Goal: Communication & Community: Ask a question

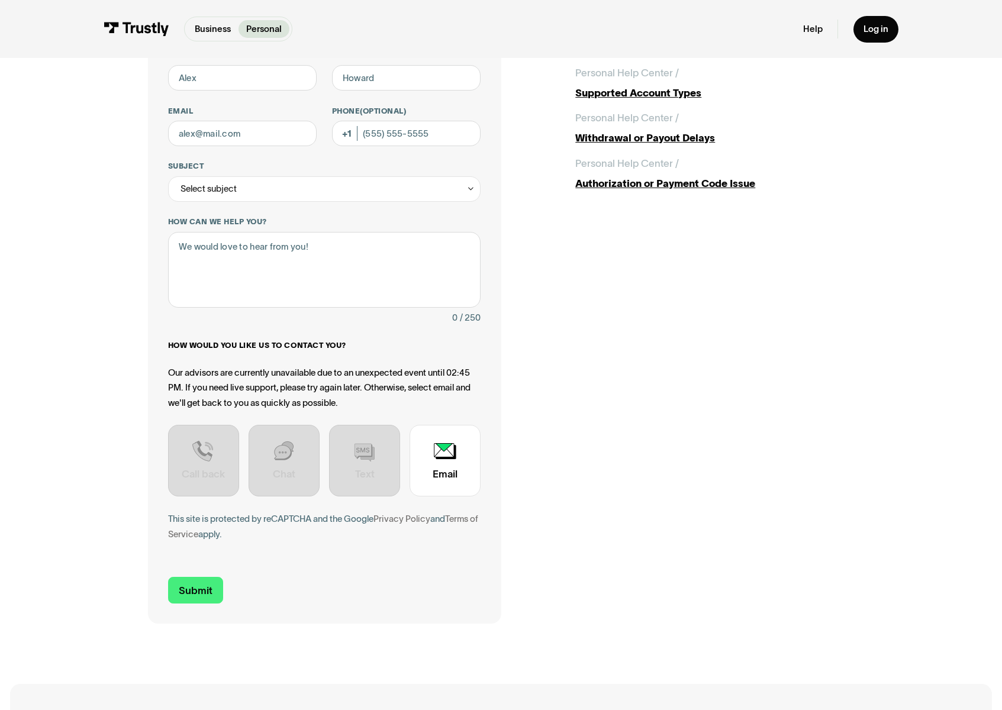
scroll to position [101, 0]
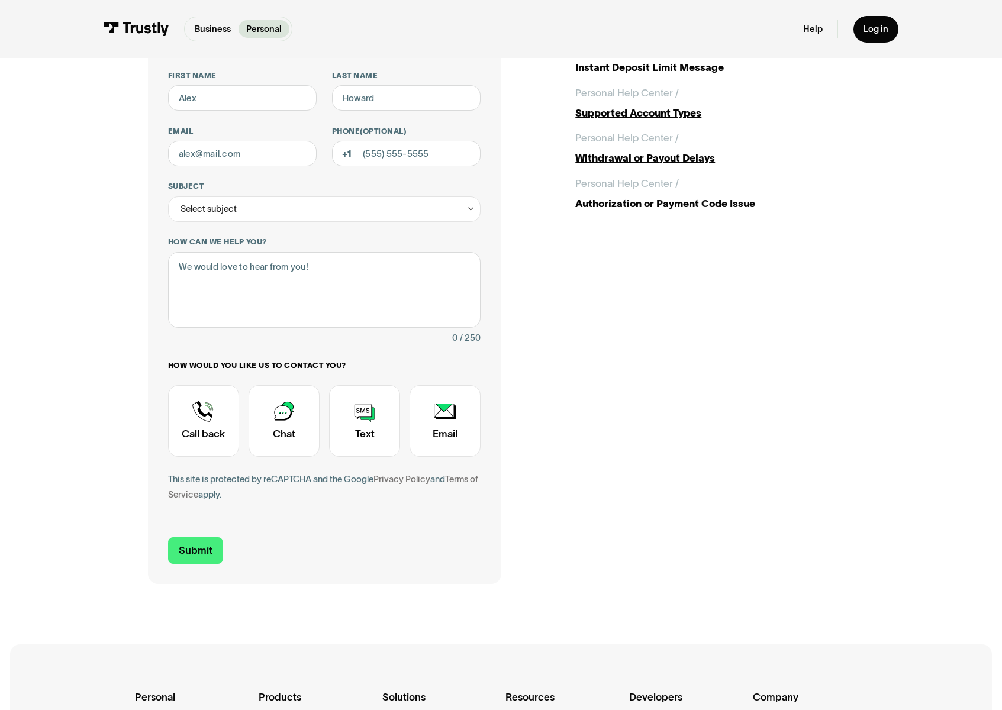
click at [112, 356] on div "Contact Trustly Support First name Last name Email Phone (Optional) Subject Sel…" at bounding box center [501, 296] width 952 height 678
click at [638, 416] on div "Contact Trustly Support First name Last name Email Phone (Optional) Subject Sel…" at bounding box center [501, 295] width 707 height 577
click at [226, 105] on input "First name" at bounding box center [242, 97] width 149 height 25
type input "R"
type input "Rento"
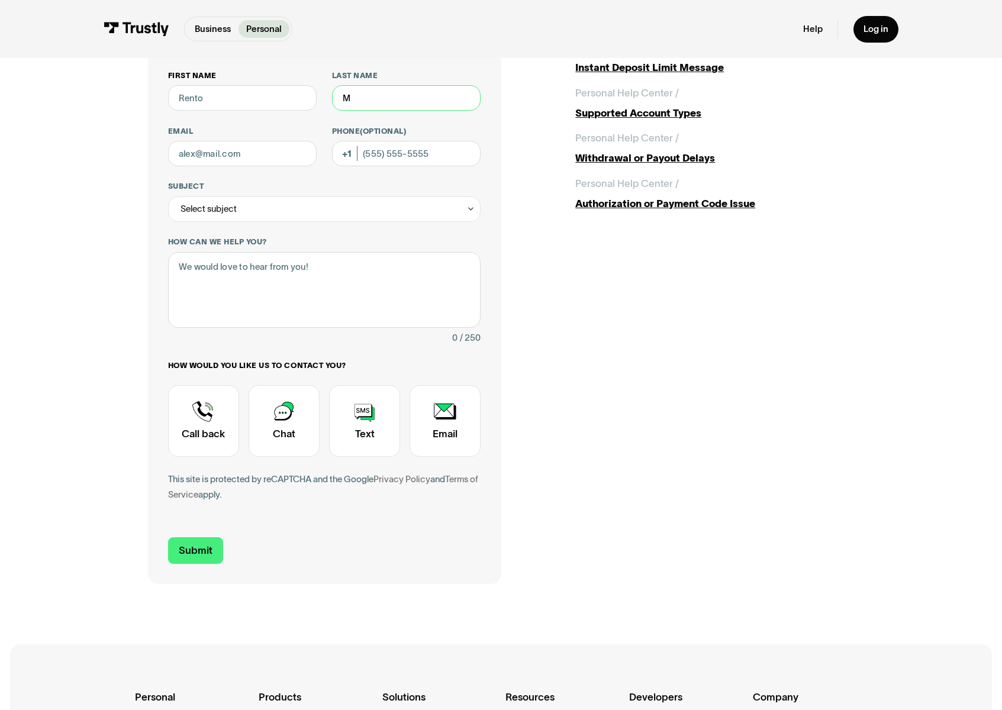
type input "Ma"
type input "Mattos"
type input "renato.mattos@trustly.com"
click at [214, 202] on div "Select subject" at bounding box center [209, 208] width 56 height 15
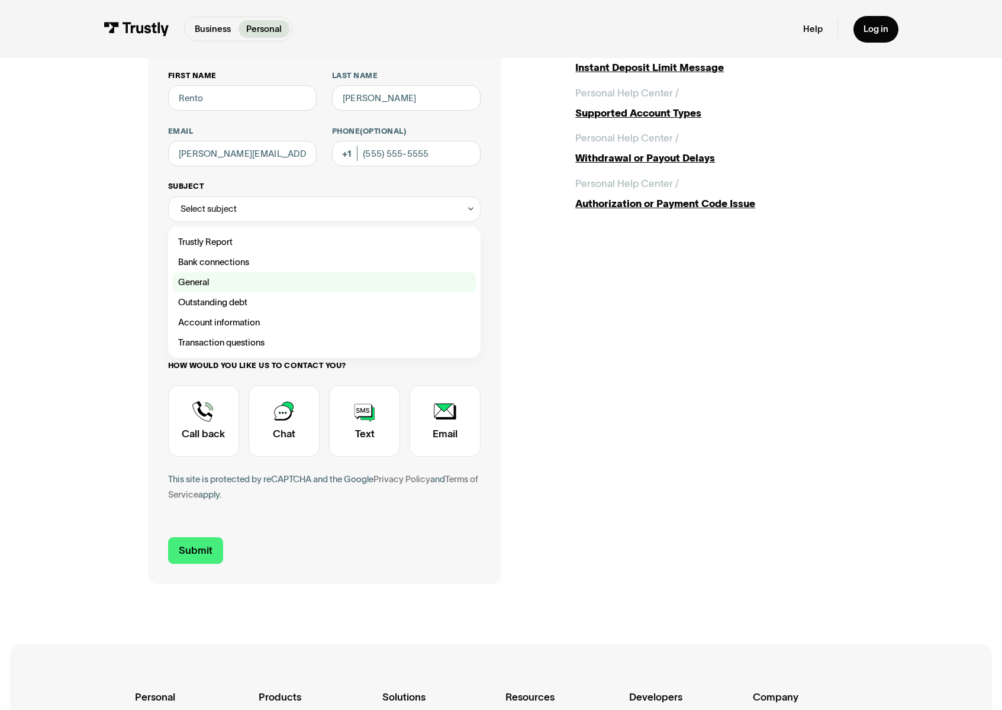
click at [217, 280] on div "Contact Trustly Support" at bounding box center [324, 282] width 303 height 20
type input "*******"
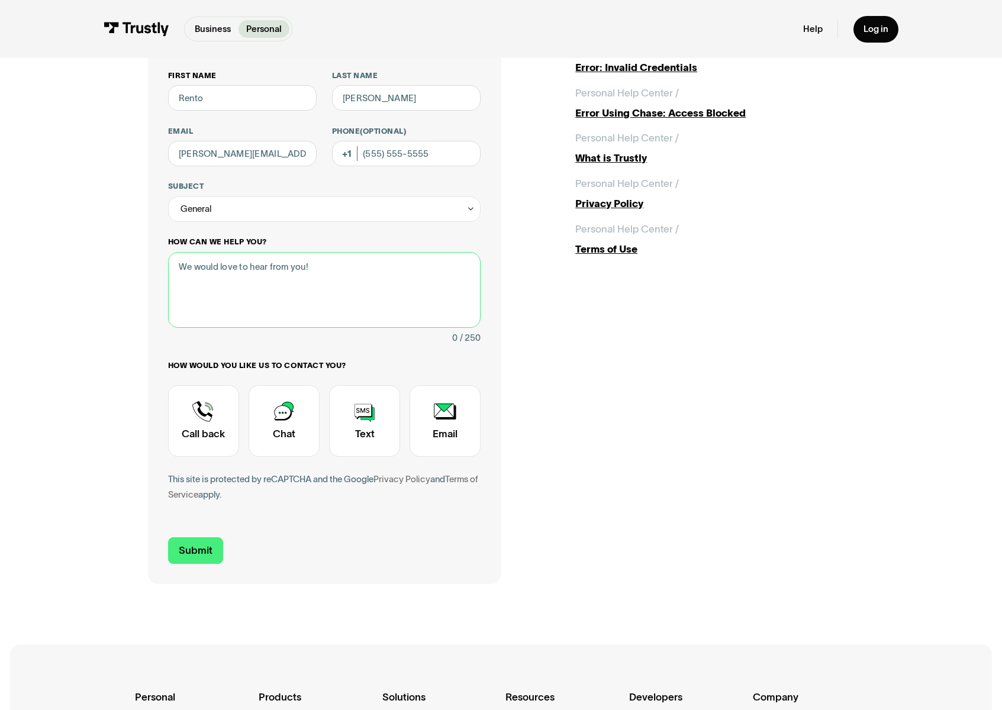
click at [217, 294] on textarea "How can we help you?" at bounding box center [324, 290] width 313 height 76
type textarea "Salesforce test"
click at [295, 414] on div "Contact Trustly Support" at bounding box center [284, 421] width 71 height 72
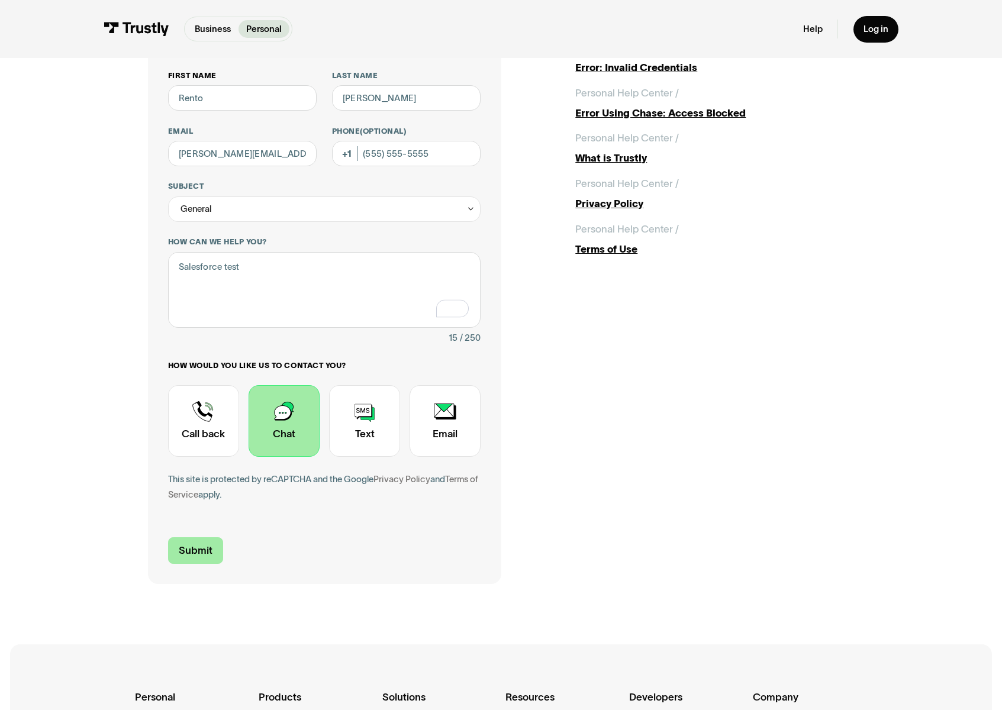
click at [205, 549] on input "Submit" at bounding box center [195, 551] width 55 height 27
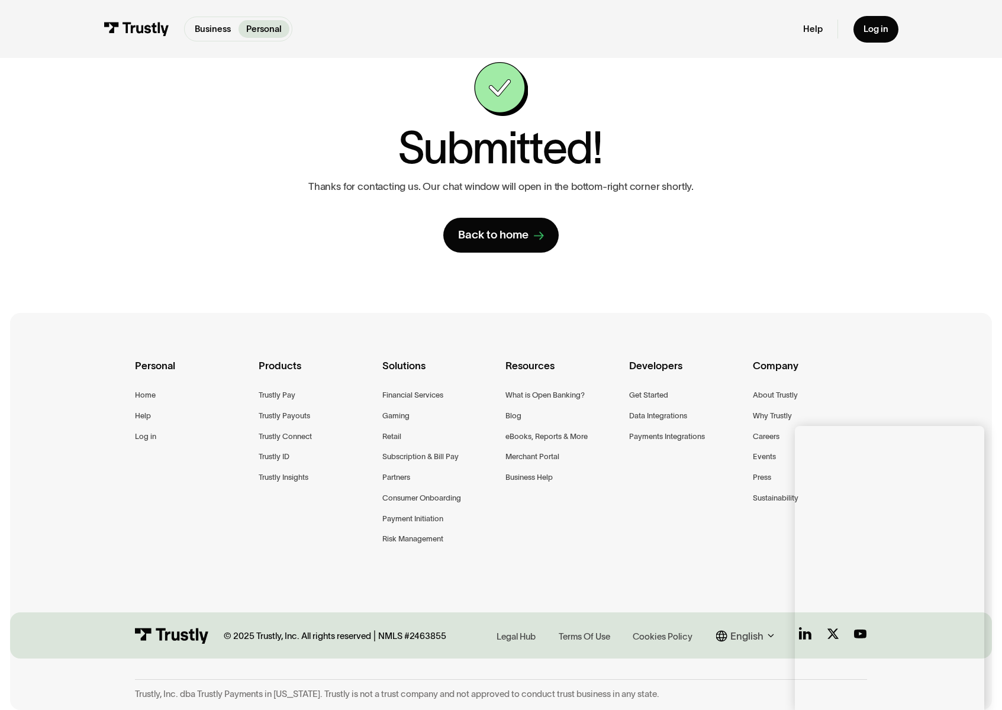
scroll to position [49, 0]
click at [207, 205] on div "Contact Trustly Support First name Rento Last name Mattos Email renato.mattos@t…" at bounding box center [501, 157] width 707 height 191
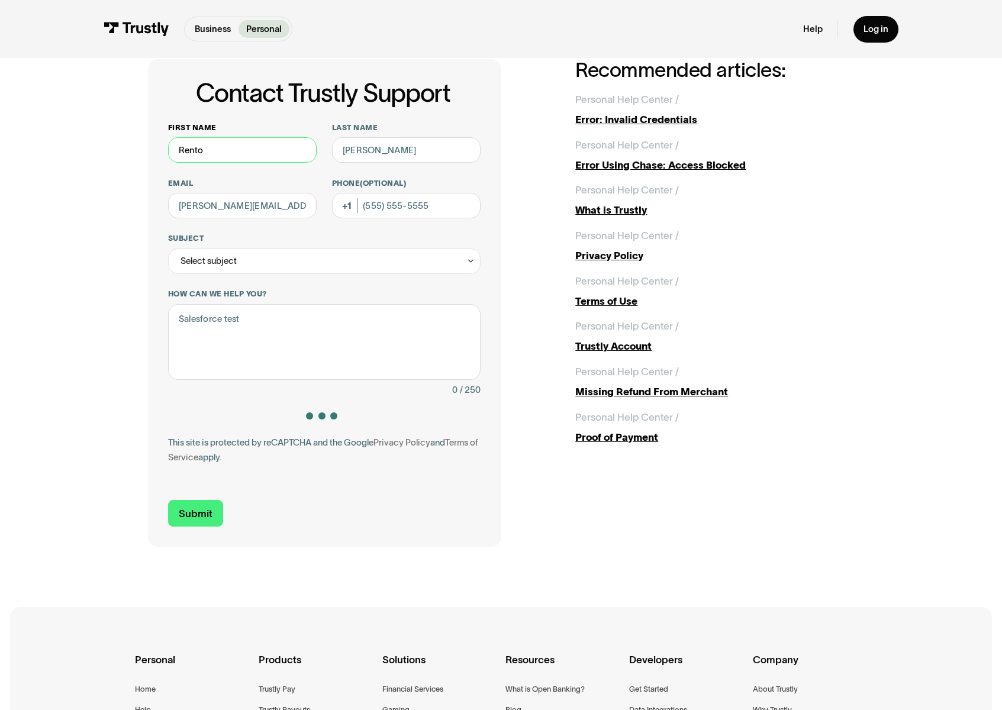
click at [230, 152] on input "Rento" at bounding box center [242, 149] width 149 height 25
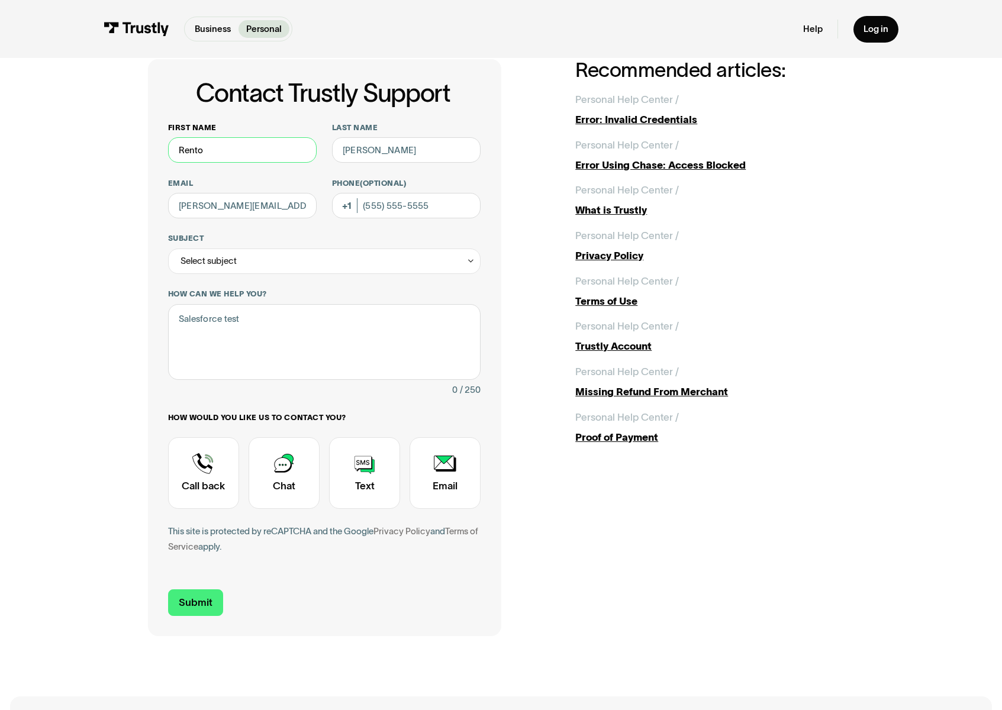
click at [194, 152] on input "Rento" at bounding box center [242, 149] width 149 height 25
type input "Renato"
click at [137, 199] on div "Contact Trustly Support First name Renato Last name Mattos Email renato.mattos@…" at bounding box center [501, 348] width 952 height 678
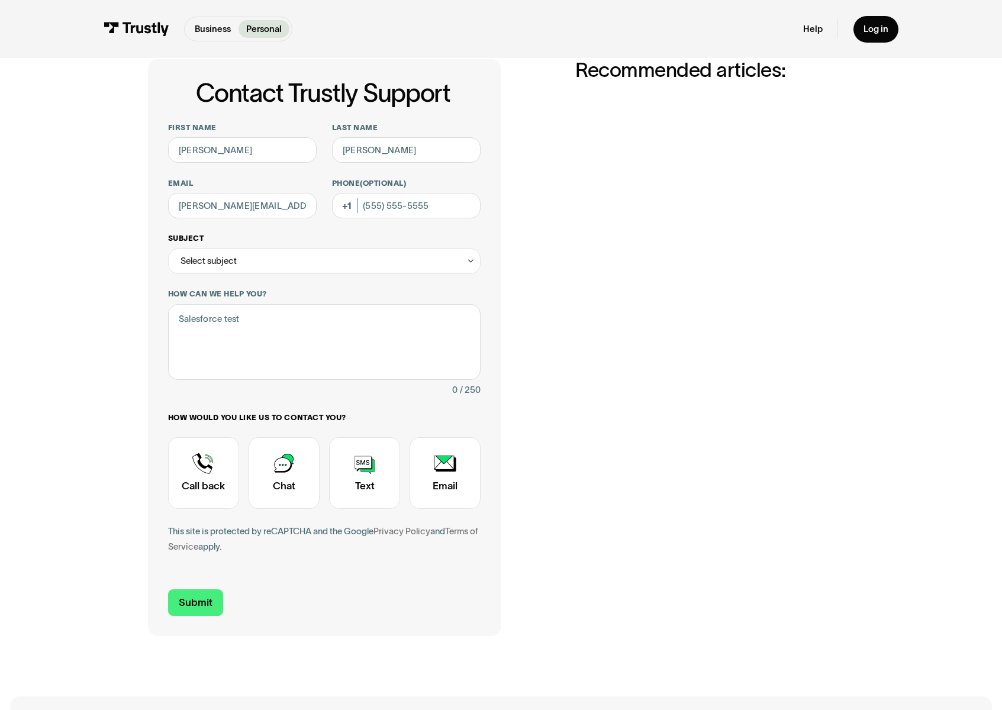
click at [358, 254] on div "Select subject" at bounding box center [324, 261] width 313 height 25
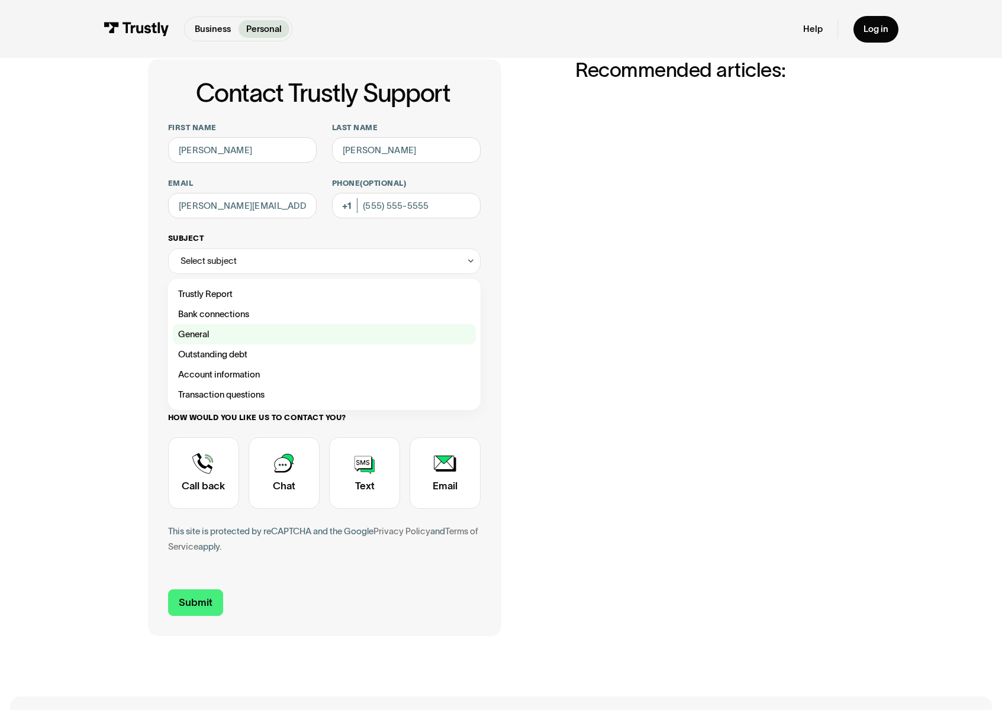
click at [306, 330] on div "Contact Trustly Support" at bounding box center [324, 334] width 303 height 20
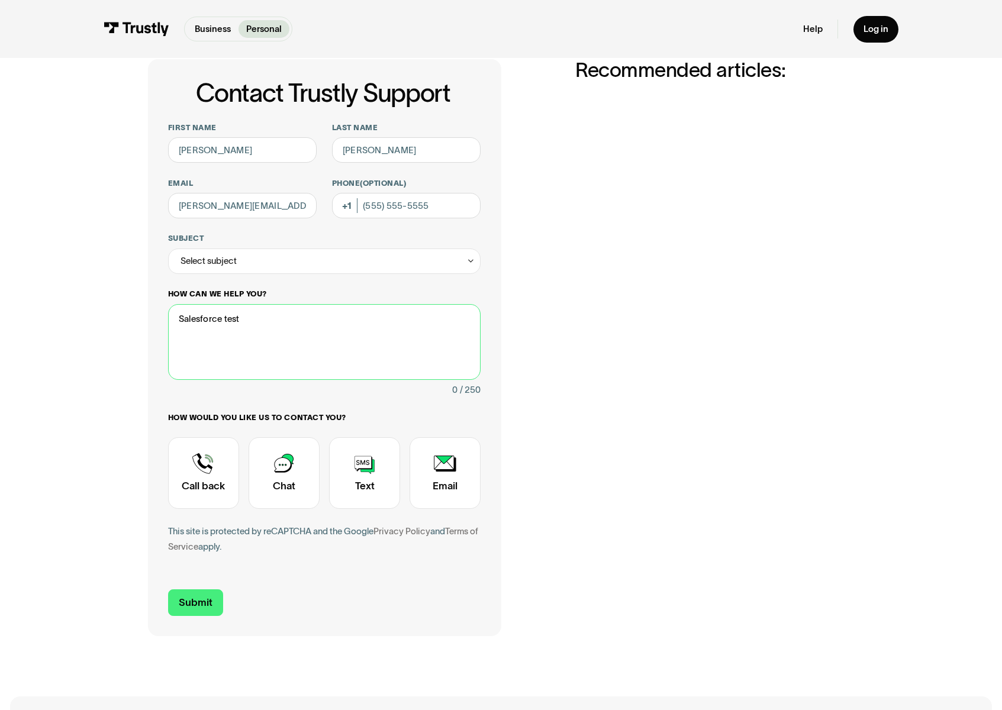
click at [264, 346] on textarea "Salesforce test" at bounding box center [324, 342] width 313 height 76
type textarea "Salesforce test 2"
click at [365, 478] on div "Contact Trustly Support" at bounding box center [364, 474] width 71 height 72
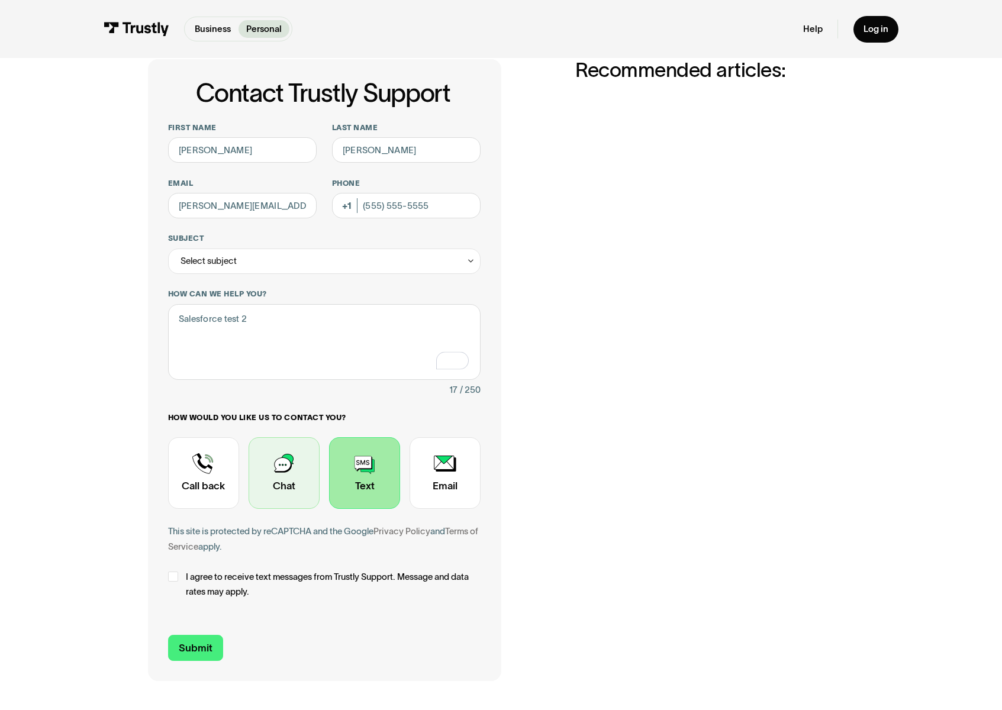
click at [288, 483] on div "Contact Trustly Support" at bounding box center [284, 474] width 71 height 72
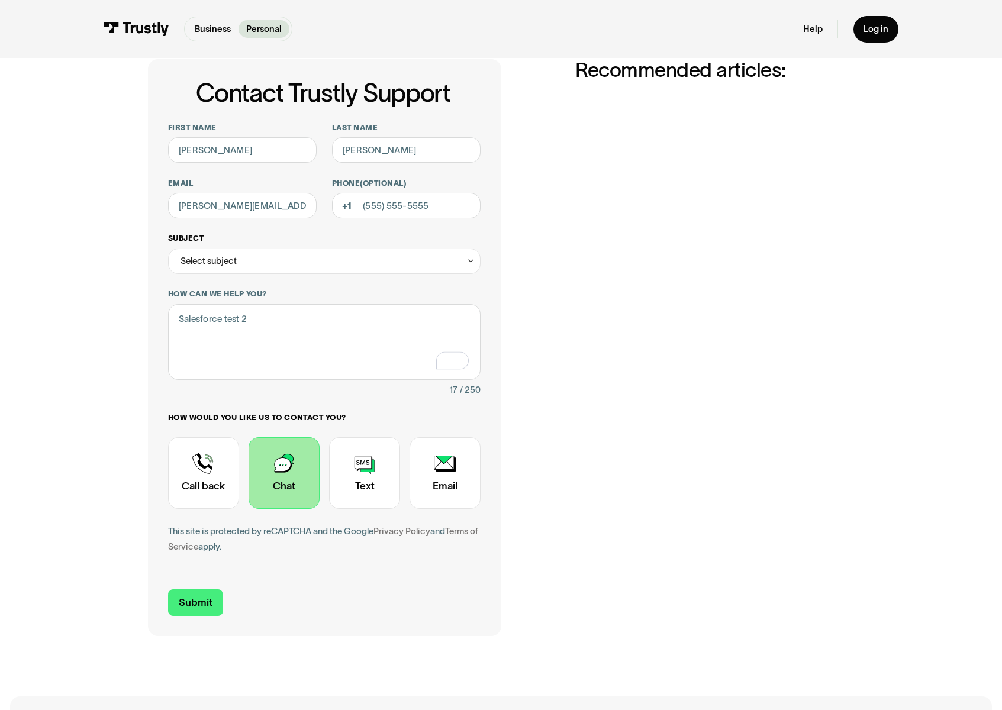
click at [220, 263] on div "Select subject" at bounding box center [209, 260] width 56 height 15
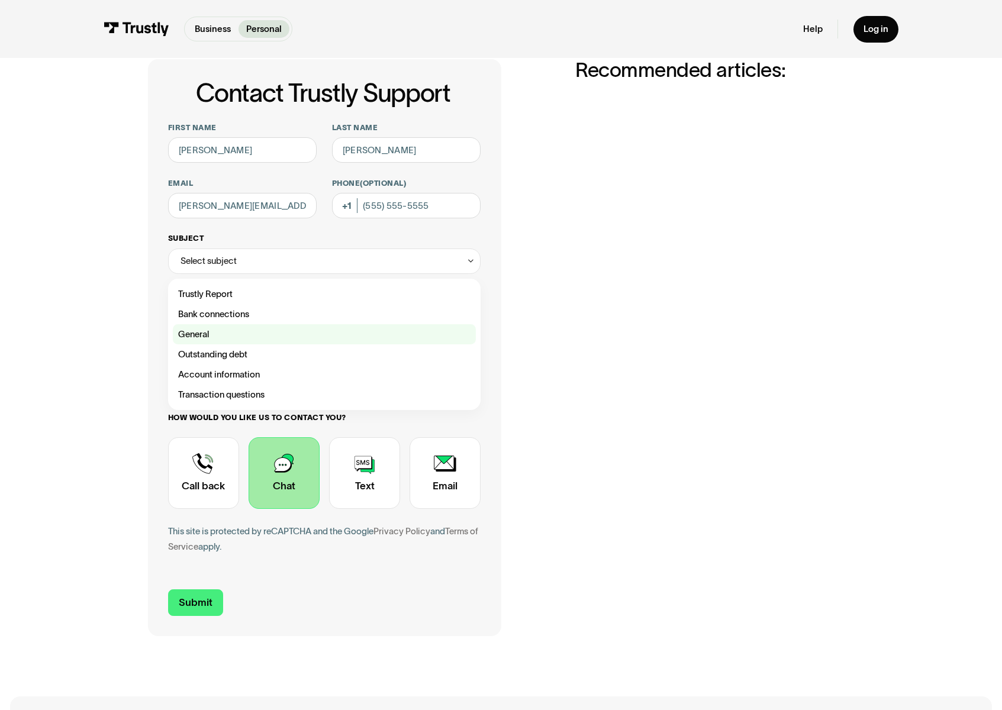
click at [207, 333] on div "Contact Trustly Support" at bounding box center [324, 334] width 303 height 20
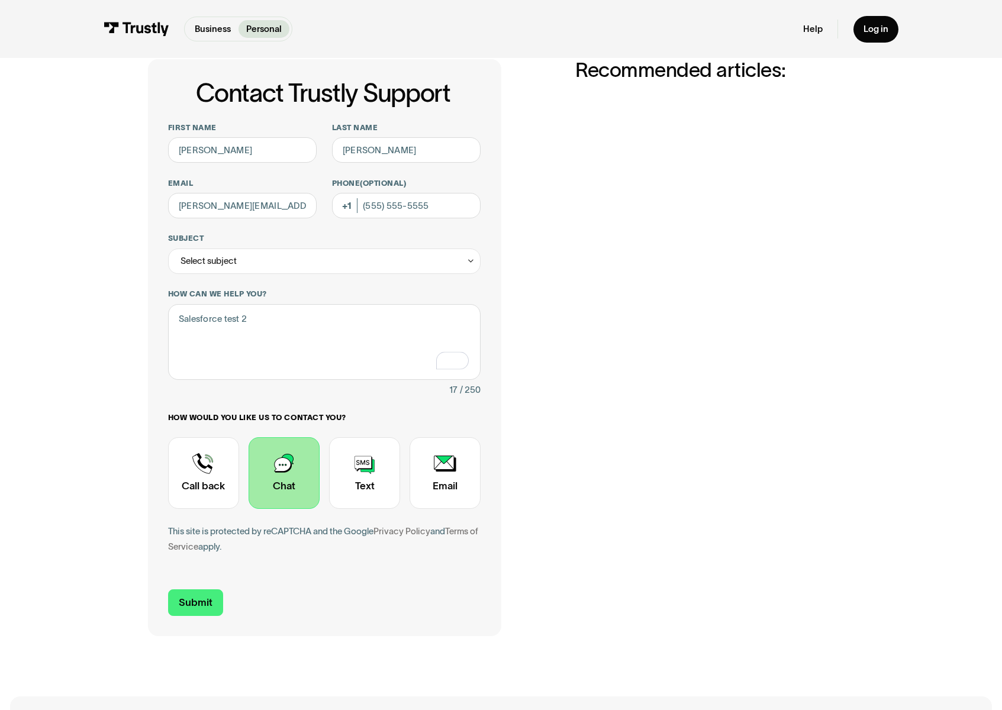
click at [118, 398] on div "Contact Trustly Support First name Renato Last name Mattos Email renato.mattos@…" at bounding box center [501, 348] width 952 height 678
click at [197, 603] on input "Submit" at bounding box center [195, 603] width 55 height 27
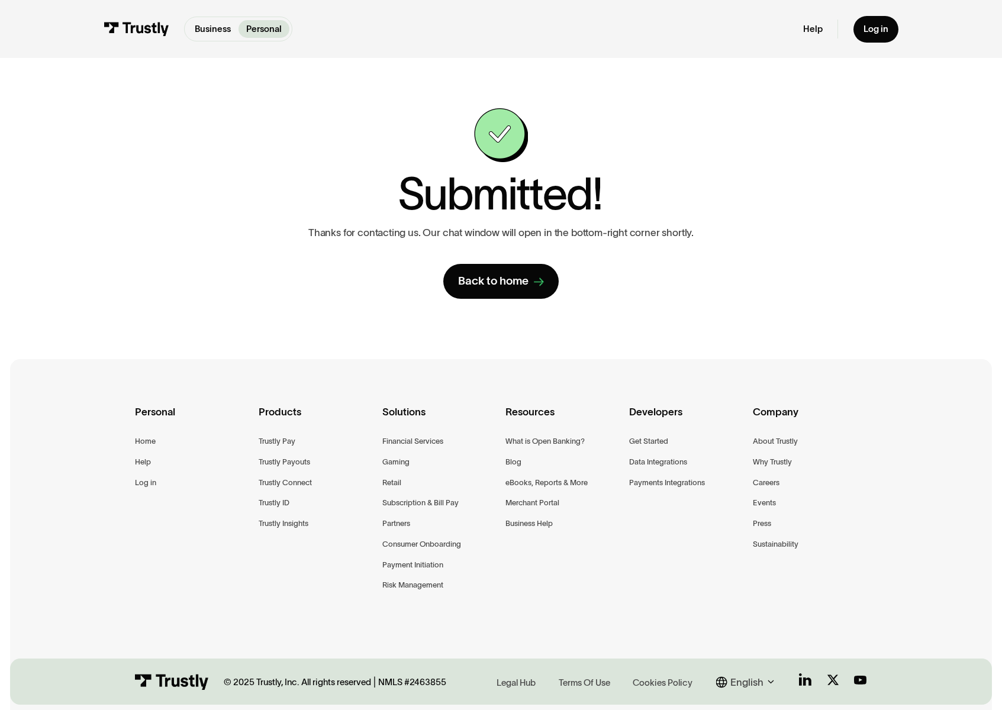
click at [215, 176] on div "Contact Trustly Support First name Renato Last name Mattos Email renato.mattos@…" at bounding box center [501, 203] width 707 height 191
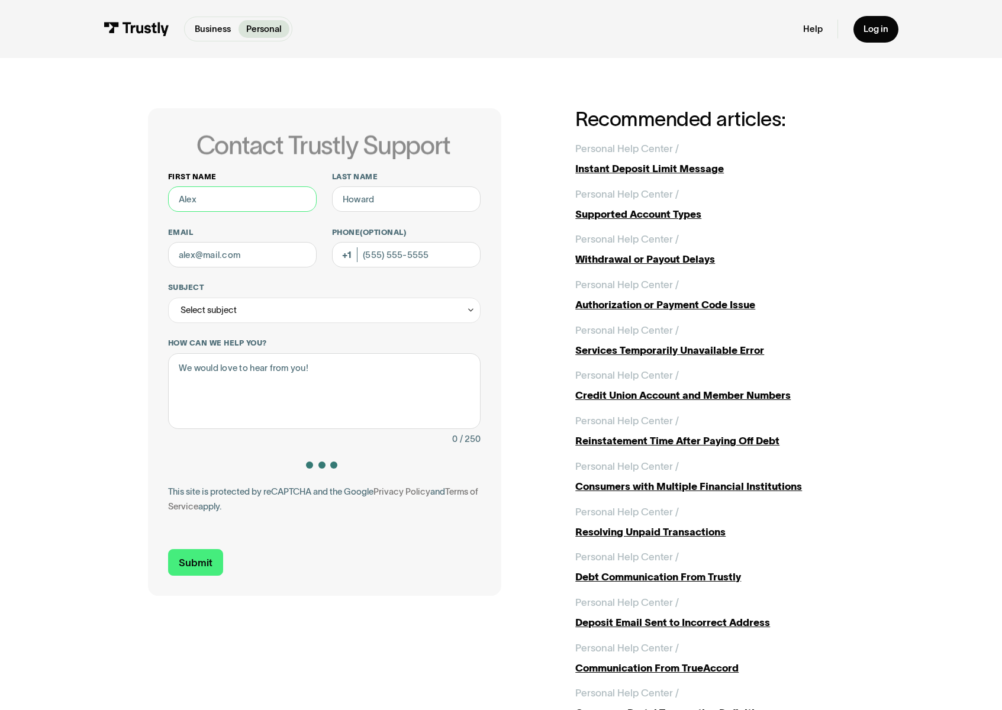
click at [224, 199] on input "First name" at bounding box center [242, 198] width 149 height 25
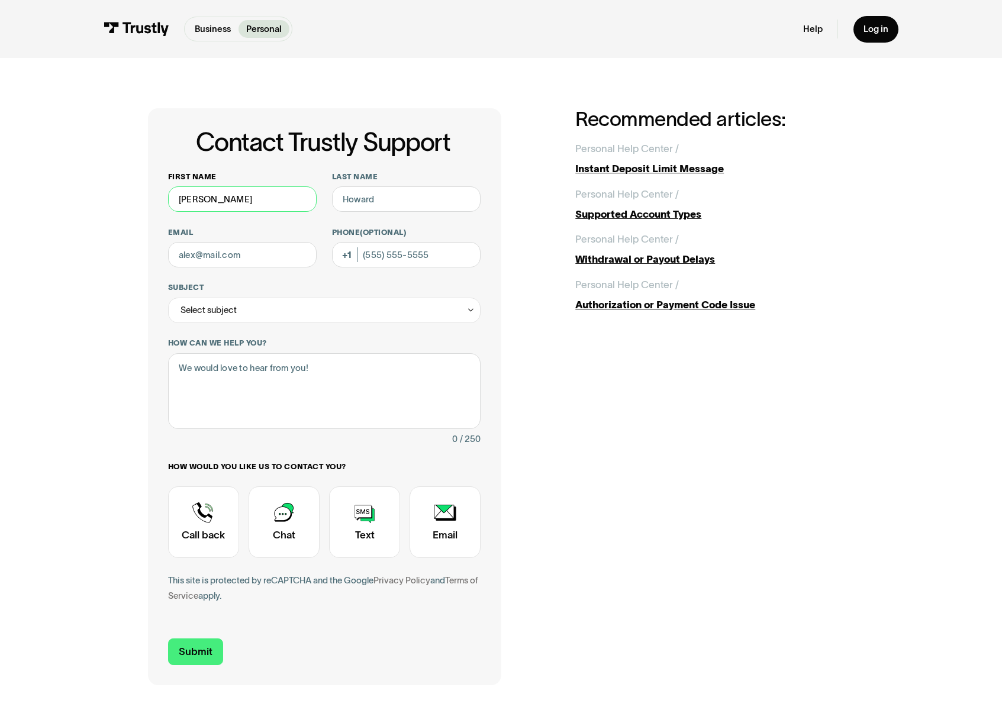
type input "Renato"
type input "[PERSON_NAME]"
type input "[PERSON_NAME][EMAIL_ADDRESS][PERSON_NAME][DOMAIN_NAME]"
click at [284, 308] on div "Select subject" at bounding box center [324, 310] width 313 height 25
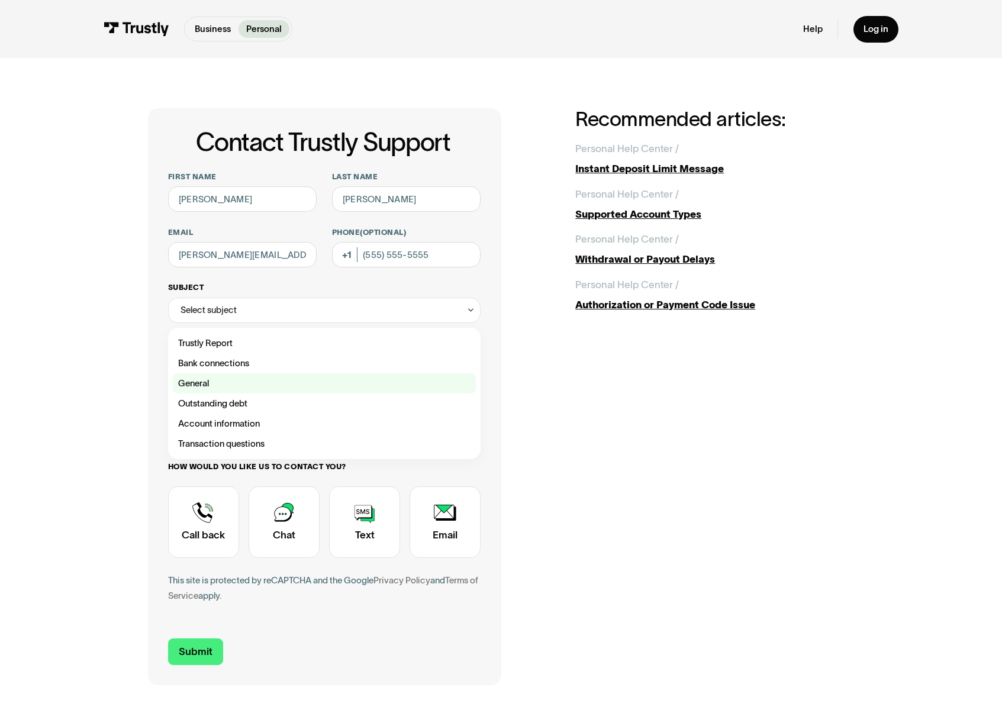
click at [263, 378] on div "Contact Trustly Support" at bounding box center [324, 384] width 303 height 20
type input "*******"
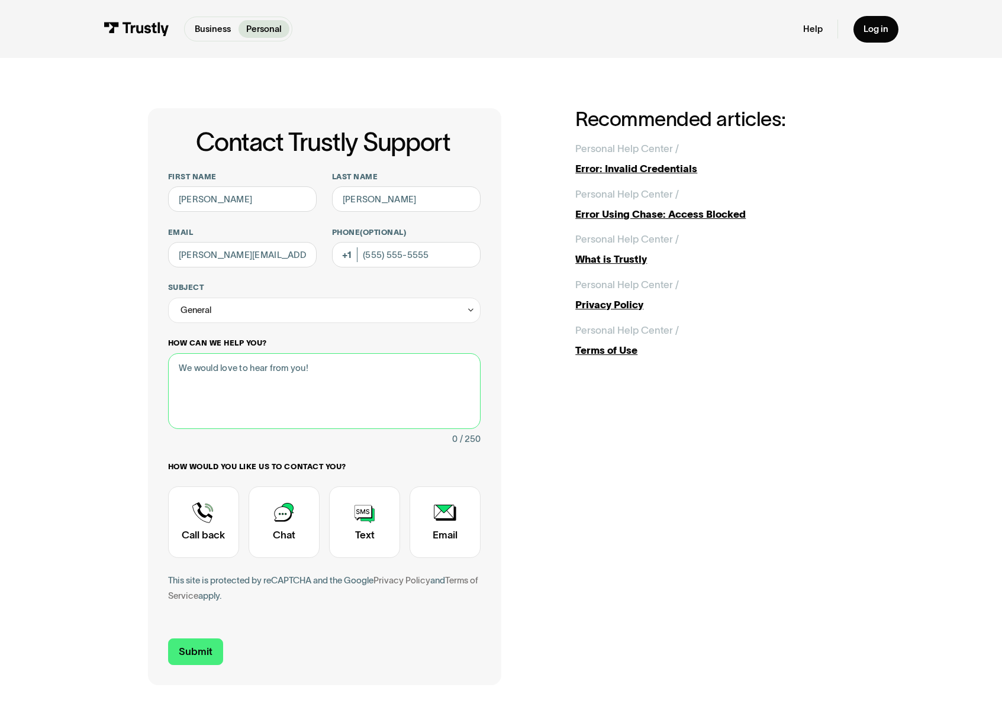
click at [249, 393] on textarea "How can we help you?" at bounding box center [324, 391] width 313 height 76
type textarea "test Salesforce 3"
click at [302, 523] on div "Contact Trustly Support" at bounding box center [284, 523] width 71 height 72
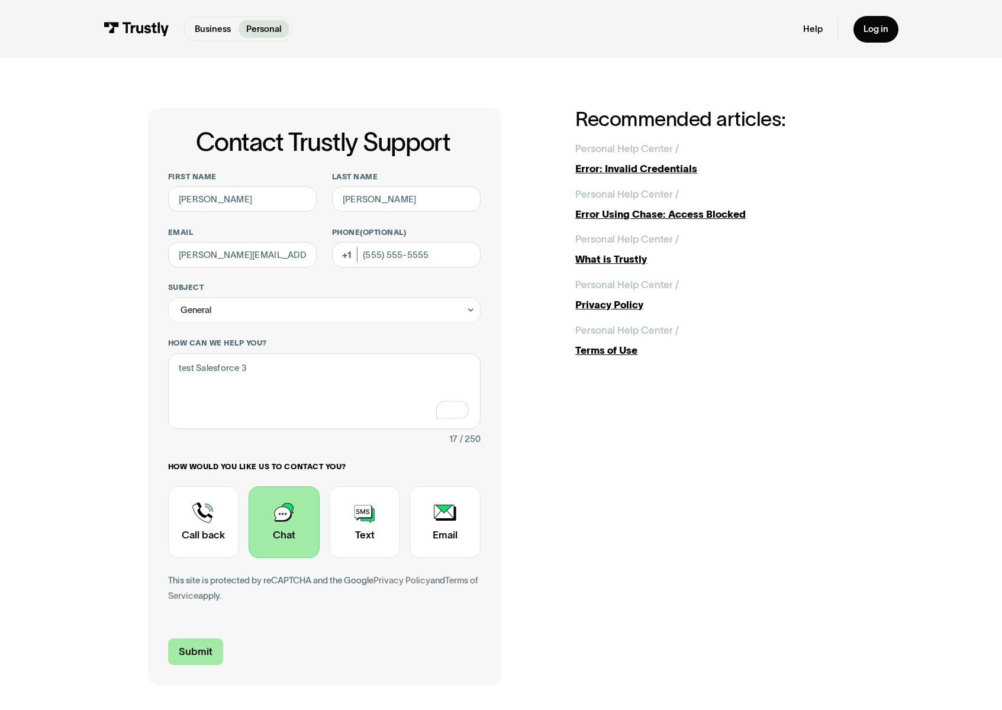
click at [201, 654] on input "Submit" at bounding box center [195, 652] width 55 height 27
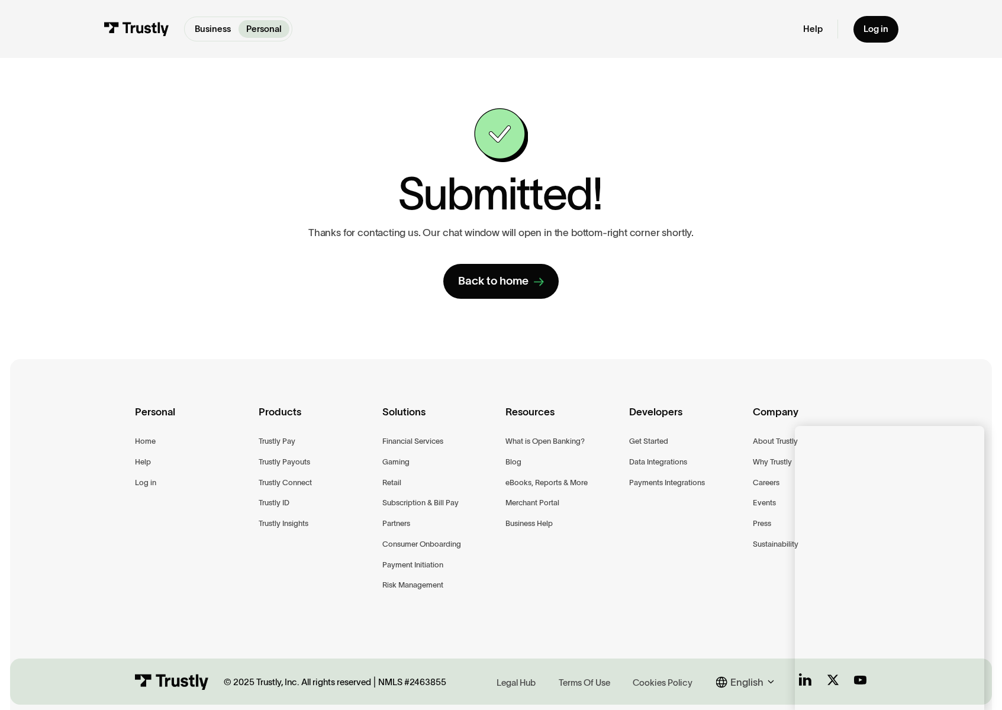
scroll to position [2, 0]
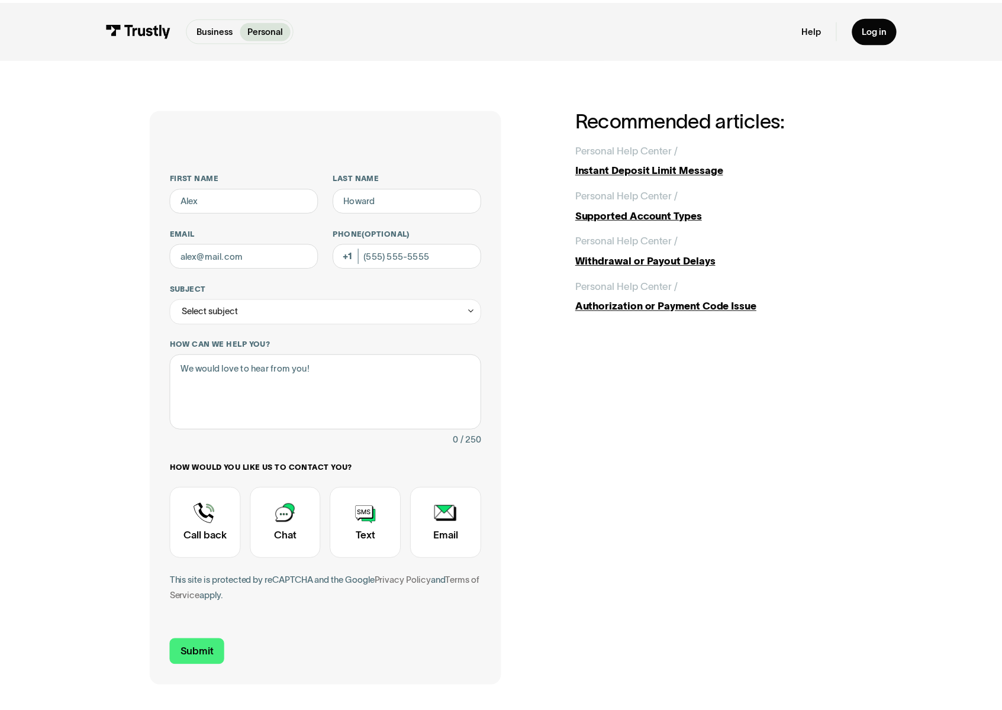
scroll to position [2, 0]
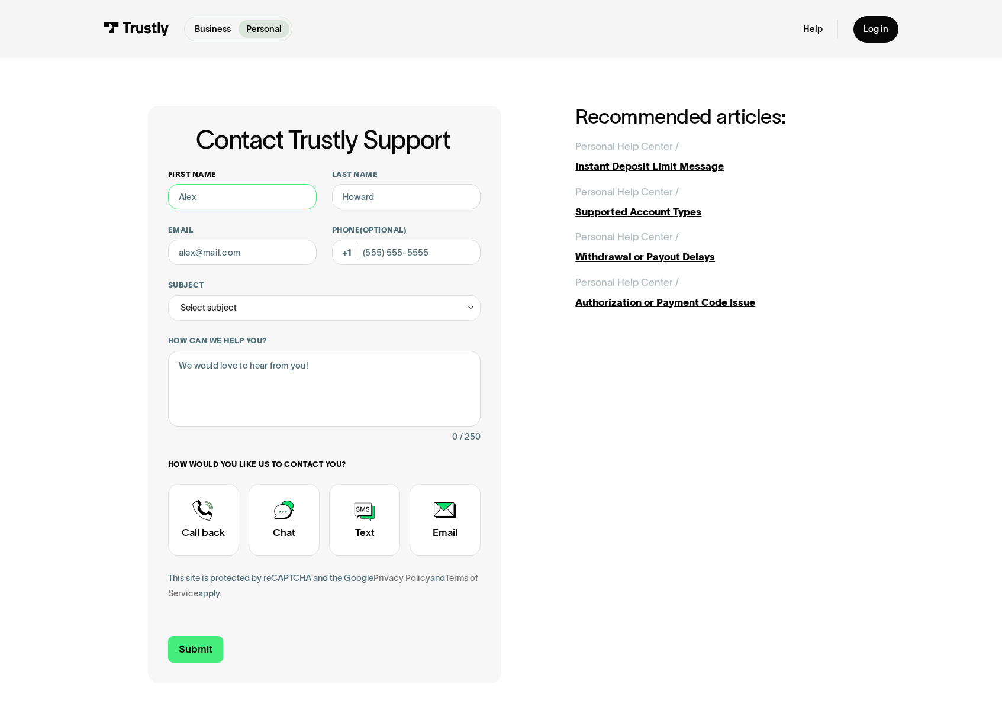
click at [240, 193] on input "First name" at bounding box center [242, 196] width 149 height 25
type input "[PERSON_NAME]"
type input "[PERSON_NAME][EMAIL_ADDRESS][PERSON_NAME][DOMAIN_NAME]"
click at [259, 304] on div "Select subject" at bounding box center [324, 307] width 313 height 25
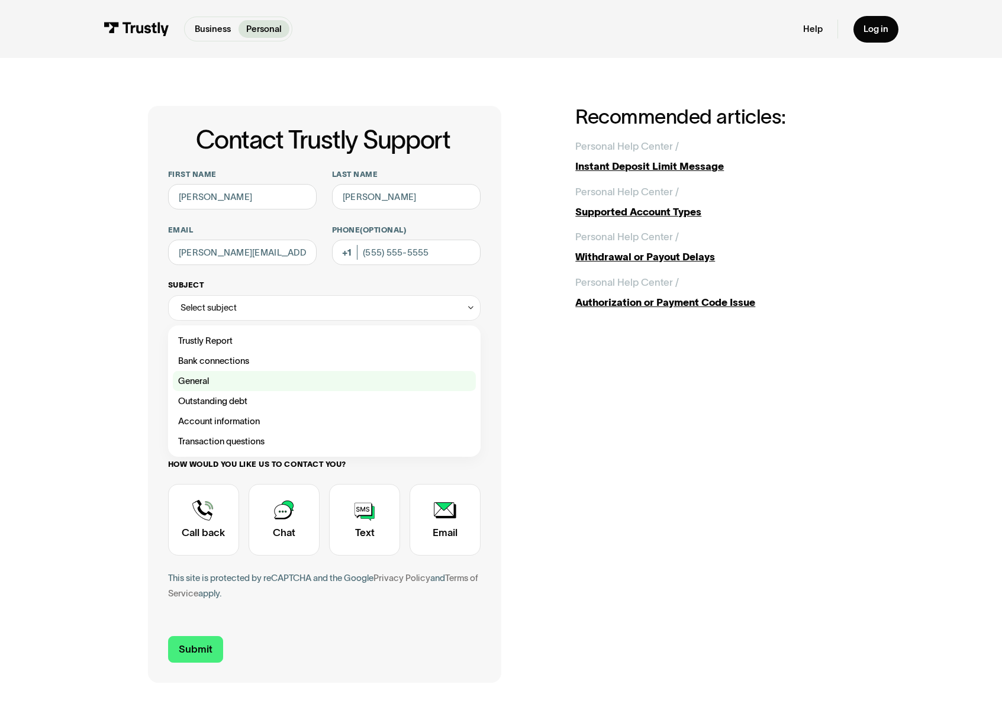
click at [216, 378] on div "Contact Trustly Support" at bounding box center [324, 381] width 303 height 20
type input "*******"
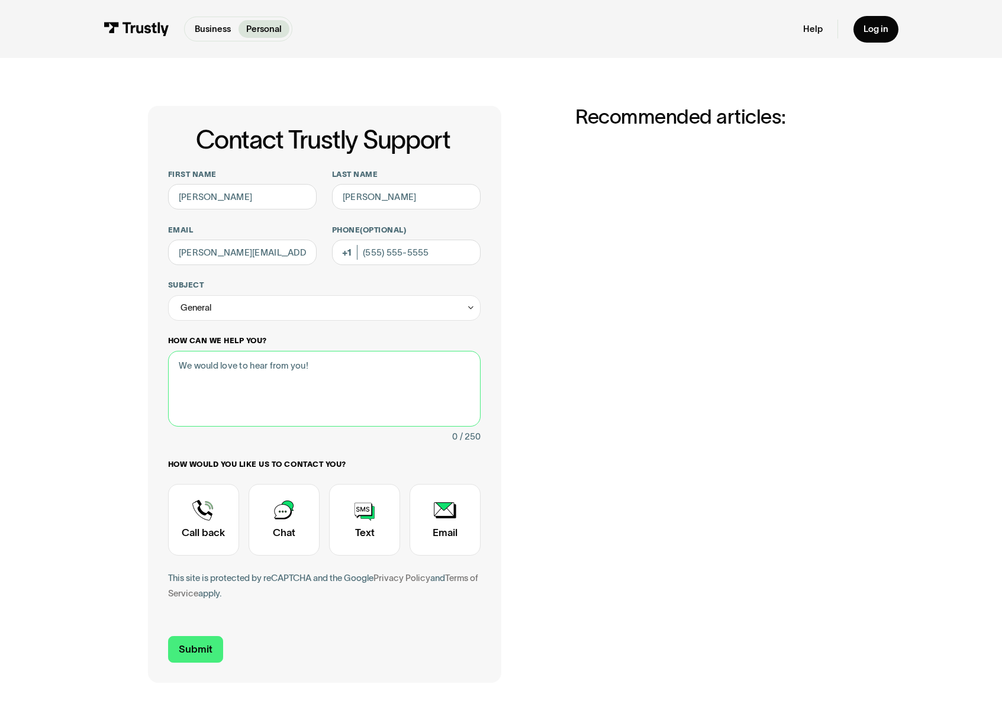
click at [213, 382] on textarea "How can we help you?" at bounding box center [324, 389] width 313 height 76
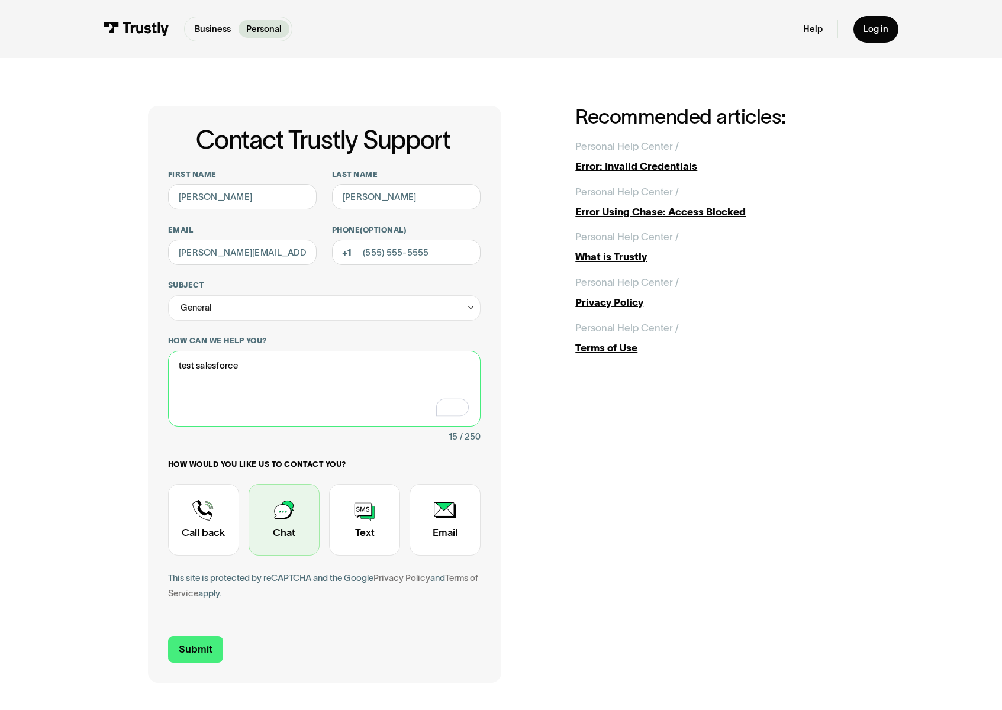
type textarea "test salesforce"
click at [291, 533] on div "Contact Trustly Support" at bounding box center [284, 520] width 71 height 72
click at [187, 654] on input "Submit" at bounding box center [195, 649] width 55 height 27
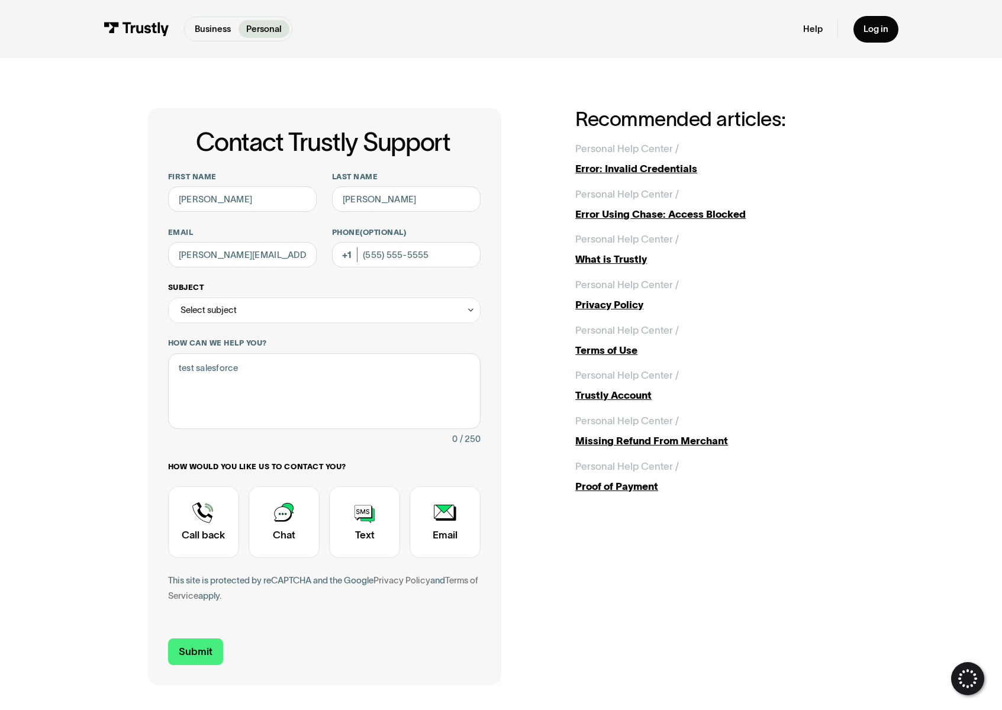
click at [290, 313] on div "Select subject" at bounding box center [324, 310] width 313 height 25
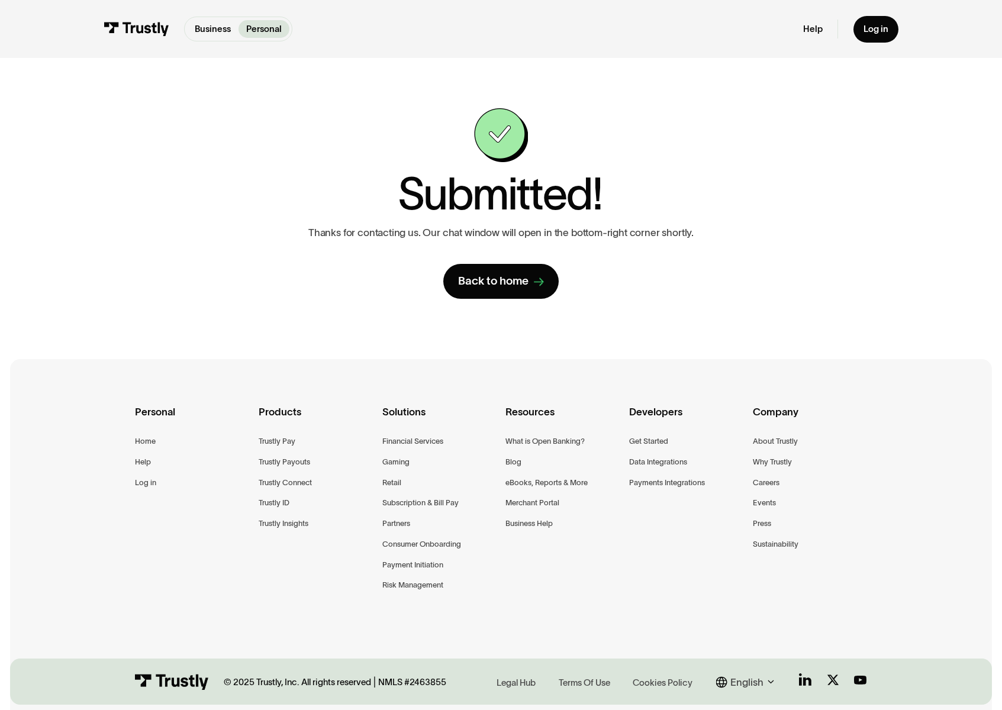
drag, startPoint x: 266, startPoint y: 255, endPoint x: 213, endPoint y: 197, distance: 79.6
click at [262, 252] on div "Contact Trustly Support First name [PERSON_NAME] Last name [PERSON_NAME] Email …" at bounding box center [501, 203] width 707 height 191
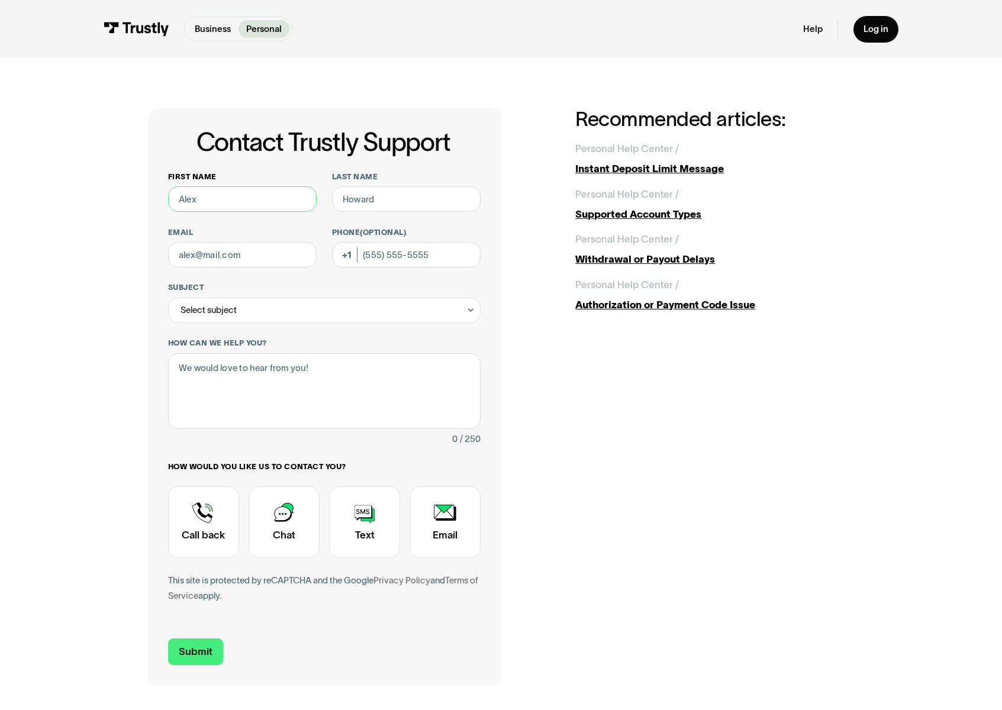
click at [224, 204] on input "First name" at bounding box center [242, 198] width 149 height 25
type input "R"
type input "Renato"
type input "Ma"
type input "Mattos"
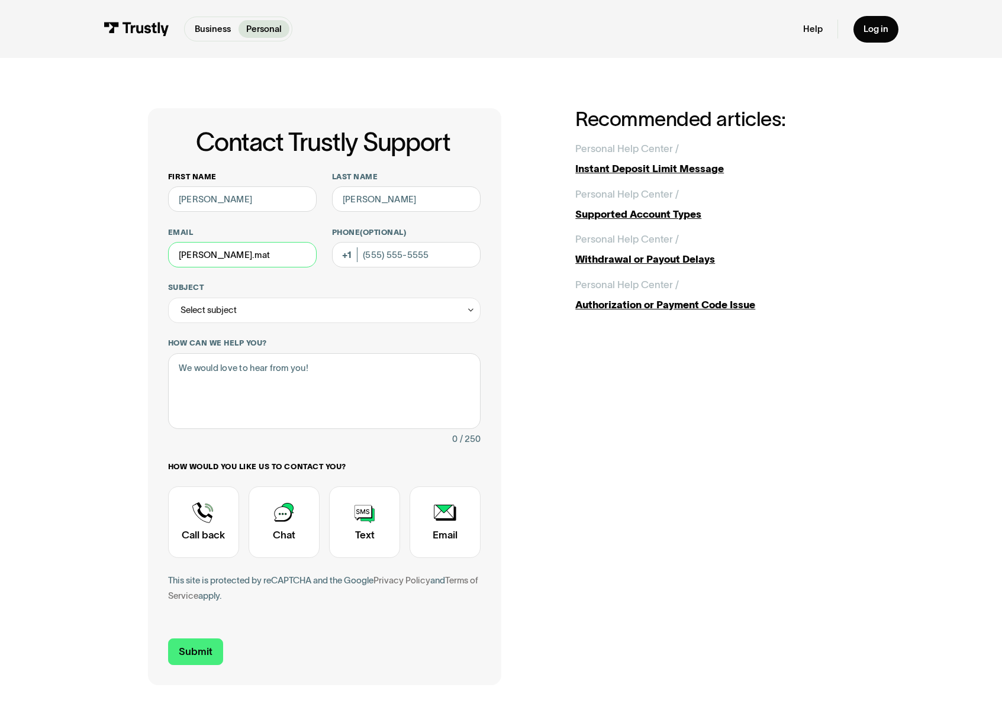
type input "renato.mattos@trustly.com"
click at [251, 311] on div "Select subject" at bounding box center [324, 310] width 313 height 25
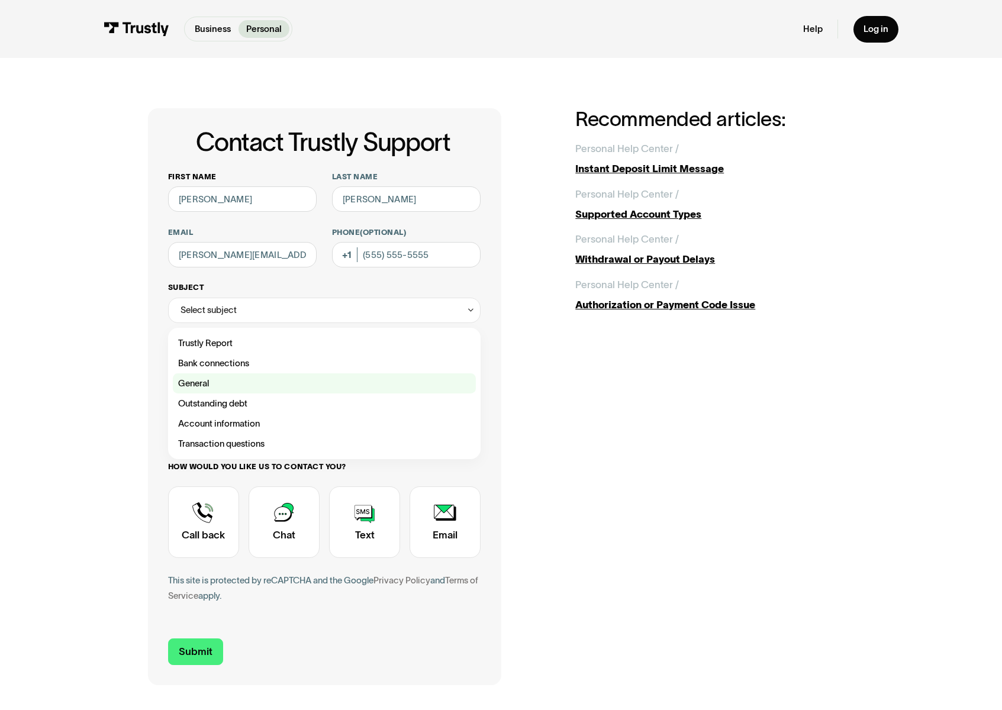
click at [231, 378] on div "Contact Trustly Support" at bounding box center [324, 384] width 303 height 20
type input "*******"
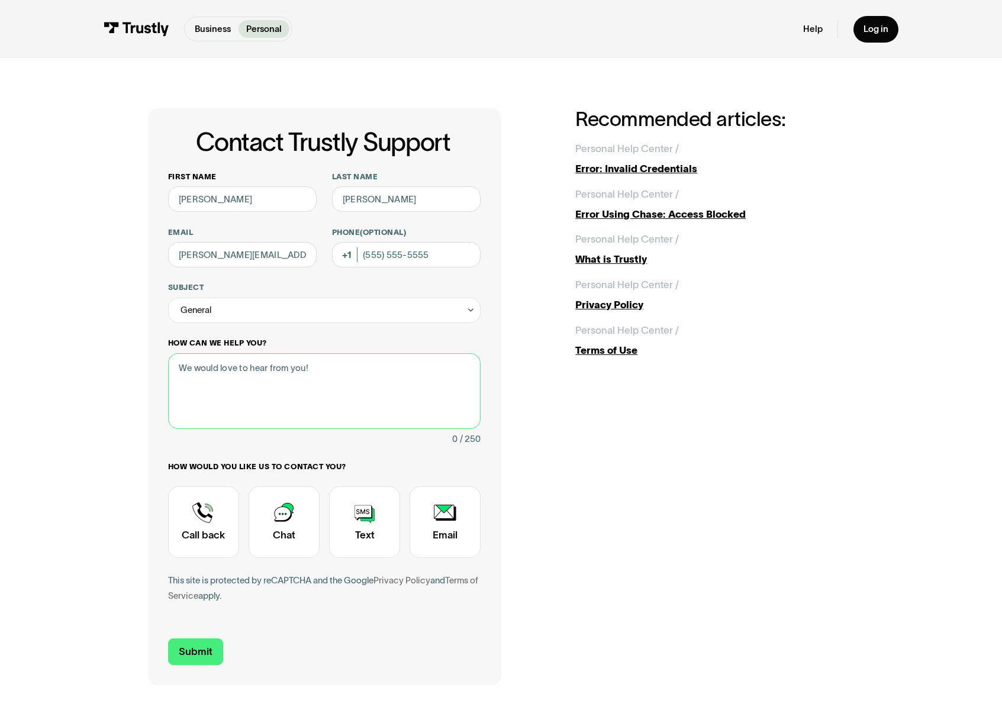
click at [227, 382] on textarea "How can we help you?" at bounding box center [324, 391] width 313 height 76
type textarea "Salesforce test"
click at [272, 532] on div "Contact Trustly Support" at bounding box center [284, 523] width 71 height 72
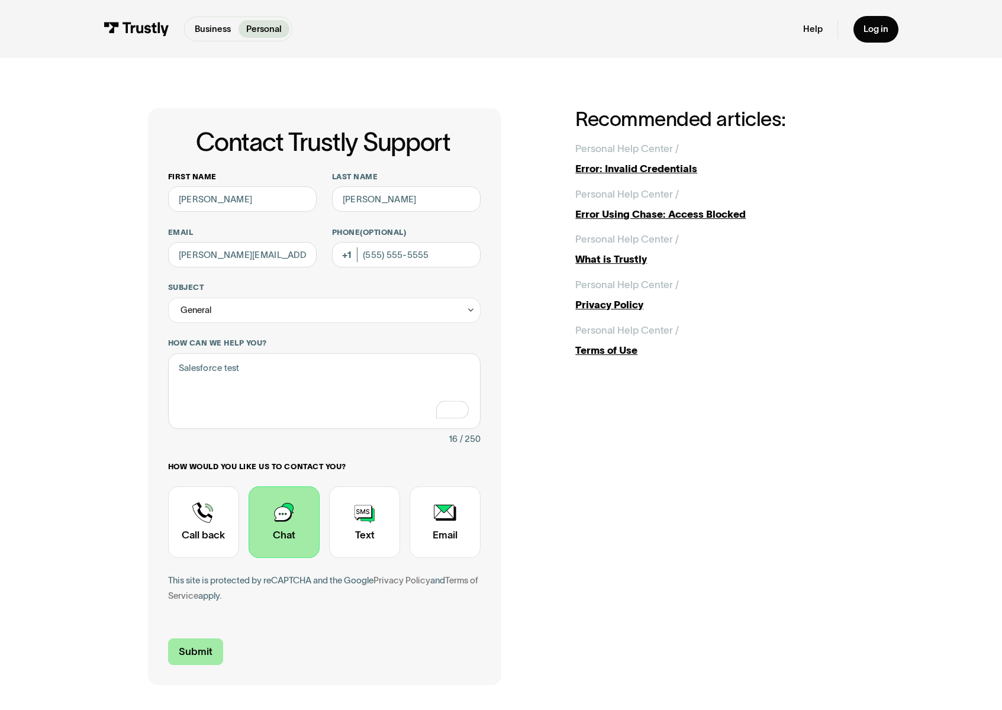
click at [194, 650] on input "Submit" at bounding box center [195, 652] width 55 height 27
